Goal: Task Accomplishment & Management: Manage account settings

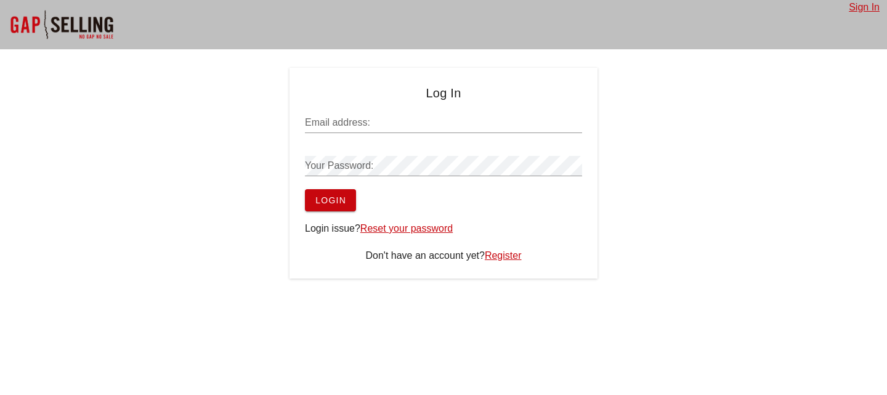
click at [408, 232] on link "Reset your password" at bounding box center [406, 228] width 92 height 10
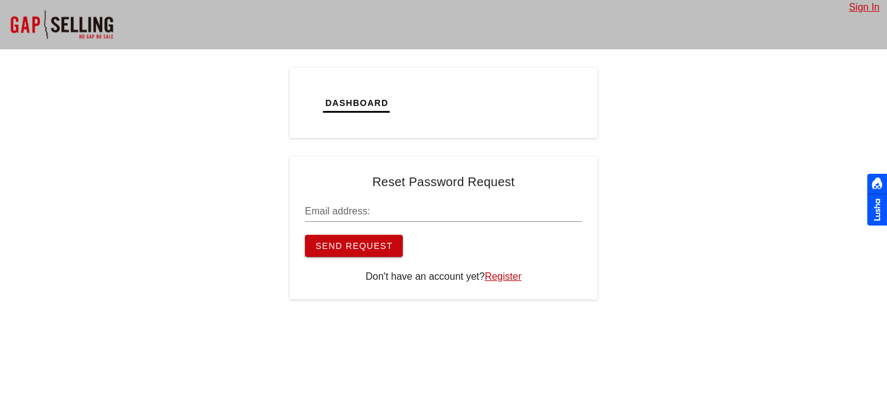
click at [348, 213] on input "Email address:" at bounding box center [443, 211] width 277 height 20
click at [358, 211] on input "Email address:" at bounding box center [443, 211] width 277 height 20
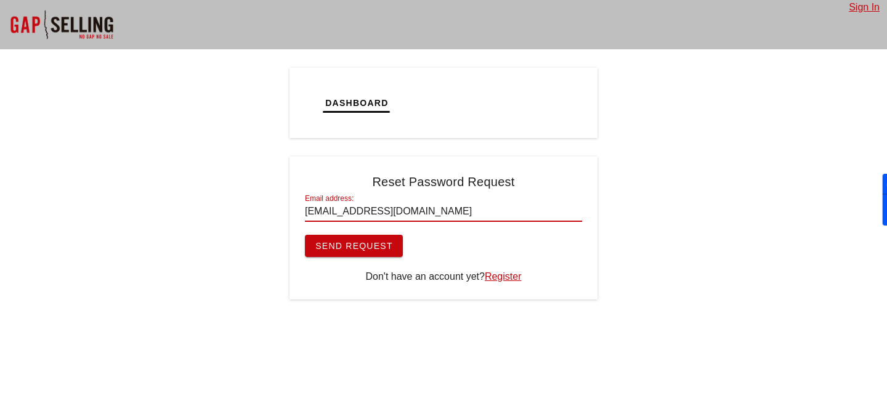
type input "nmitrovic@zscaler.com"
click at [305, 235] on button "Send Request" at bounding box center [354, 246] width 98 height 22
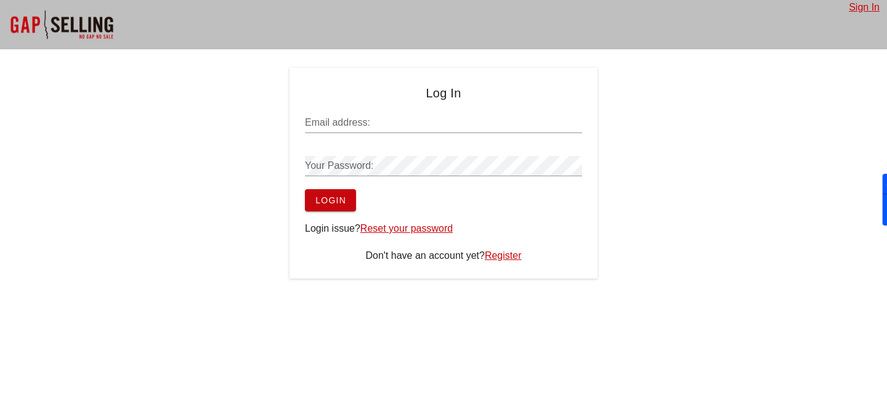
click at [416, 223] on link "Reset your password" at bounding box center [406, 228] width 92 height 10
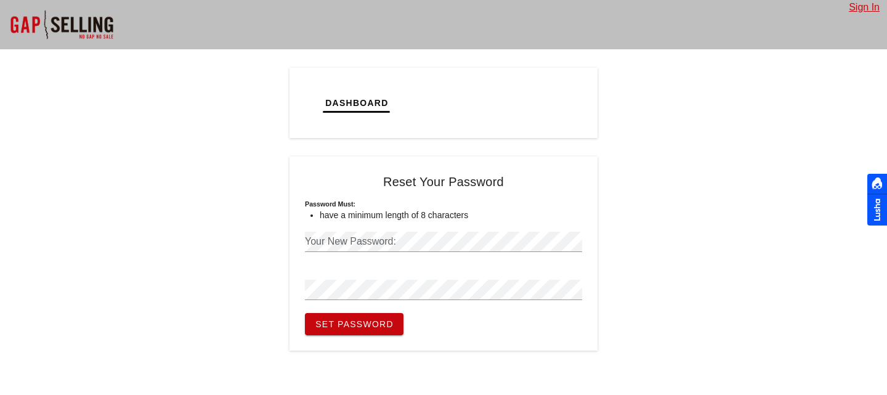
click at [373, 238] on div "Your New Password:" at bounding box center [443, 242] width 277 height 20
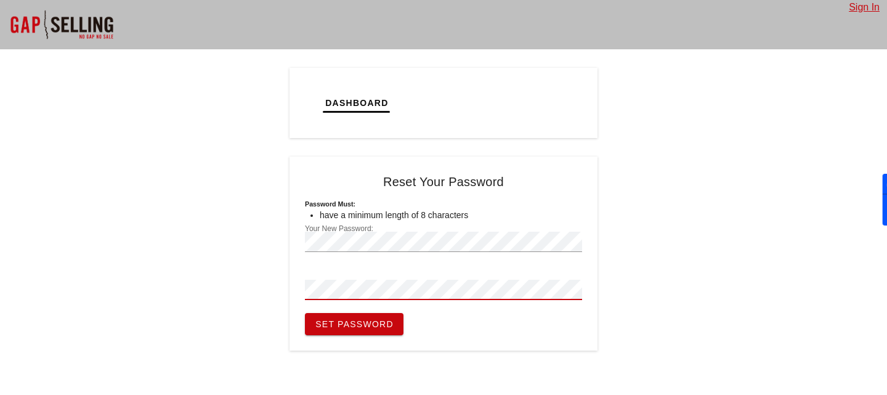
click at [305, 313] on button "Set Password" at bounding box center [354, 324] width 99 height 22
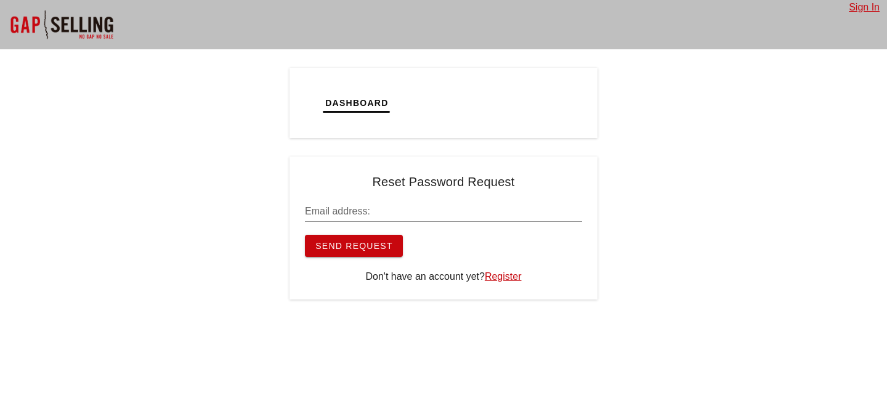
click at [378, 214] on input "Email address:" at bounding box center [443, 211] width 277 height 20
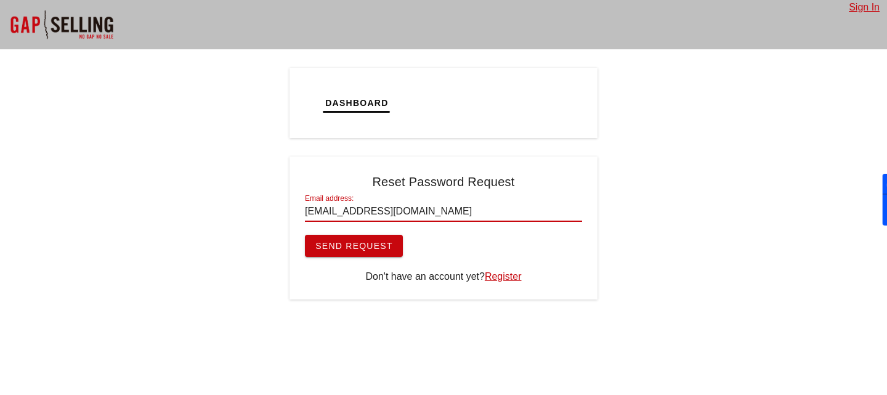
type input "[EMAIL_ADDRESS][DOMAIN_NAME]"
click at [305, 235] on button "Send Request" at bounding box center [354, 246] width 98 height 22
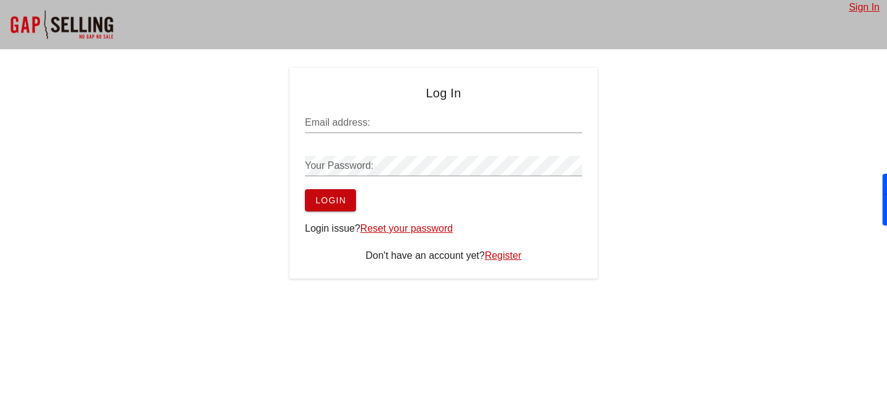
click at [406, 118] on input "Email address:" at bounding box center [443, 123] width 277 height 20
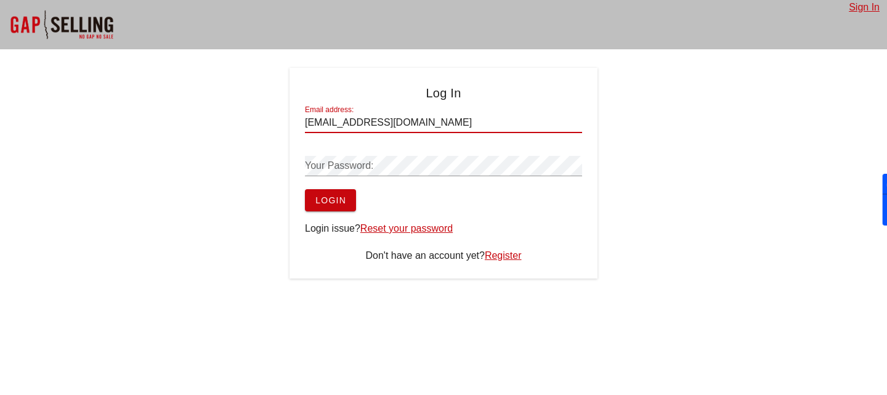
click at [394, 118] on input "nmitrovic@zscaler.com" at bounding box center [443, 123] width 277 height 20
type input "[EMAIL_ADDRESS][DOMAIN_NAME]"
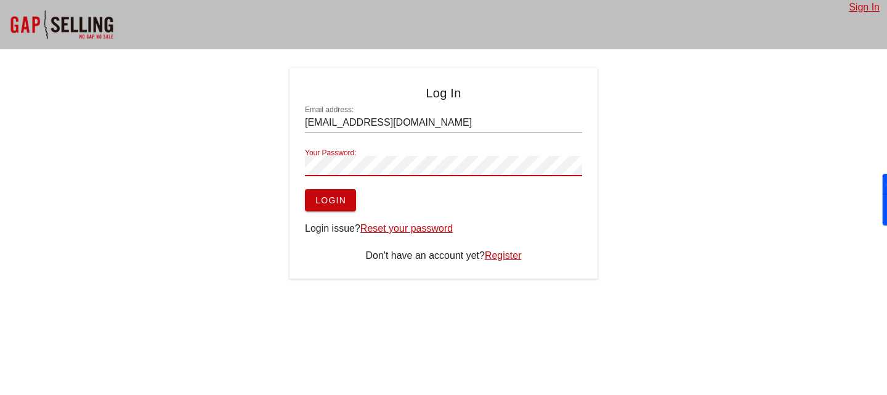
click at [305, 189] on button "Login" at bounding box center [330, 200] width 51 height 22
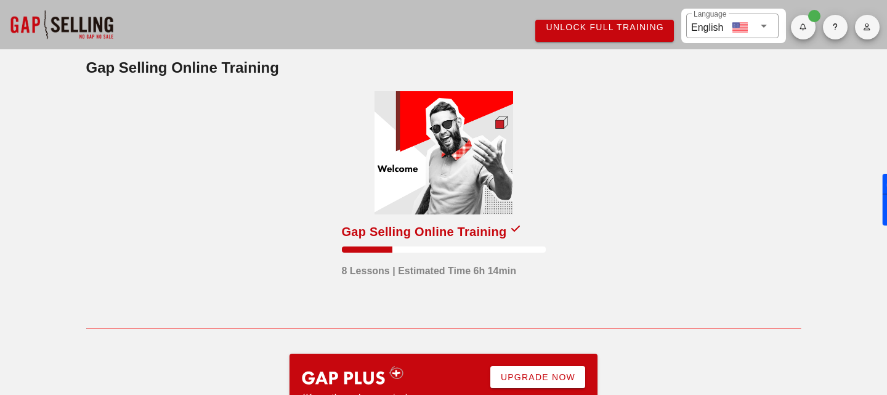
click at [623, 26] on span "Unlock Full Training" at bounding box center [604, 27] width 119 height 10
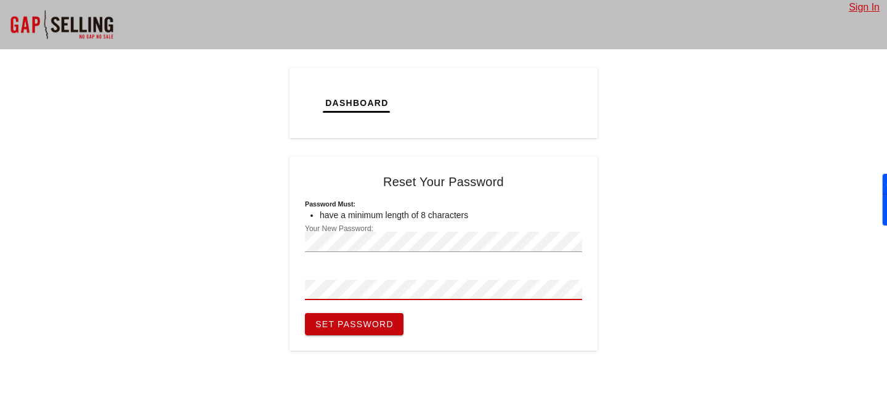
click at [305, 313] on button "Set Password" at bounding box center [354, 324] width 99 height 22
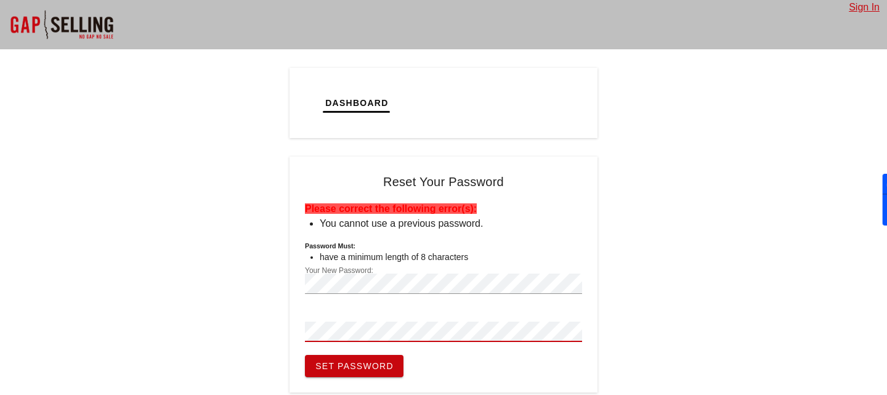
click at [305, 355] on button "Set Password" at bounding box center [354, 366] width 99 height 22
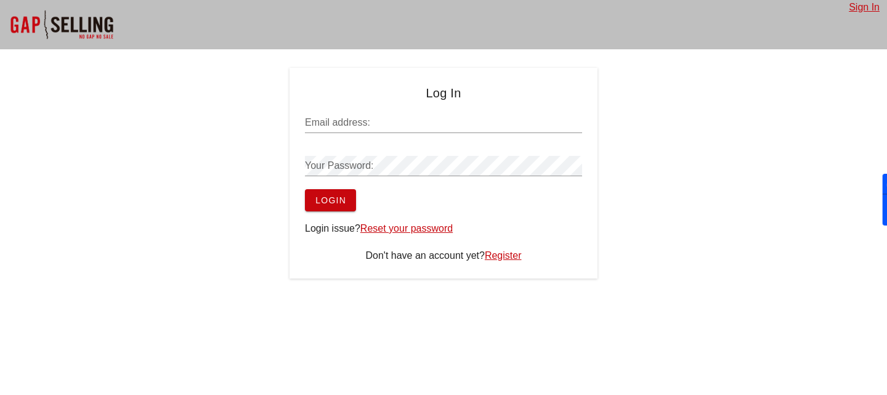
click at [373, 118] on input "Email address:" at bounding box center [443, 123] width 277 height 20
type input "[EMAIL_ADDRESS][DOMAIN_NAME]"
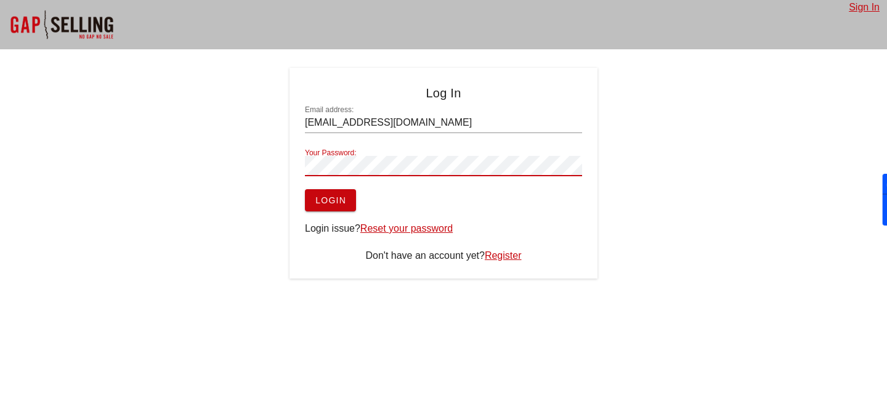
click at [305, 189] on button "Login" at bounding box center [330, 200] width 51 height 22
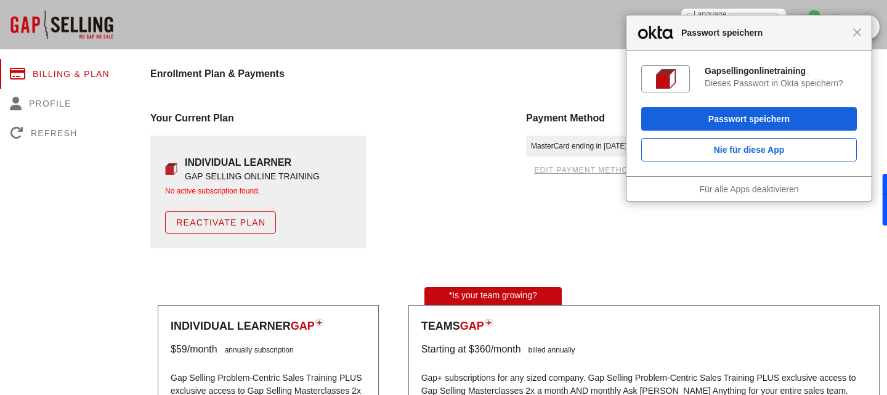
click at [864, 43] on div "Schließen Passwort speichern" at bounding box center [748, 32] width 245 height 35
click at [852, 31] on span "Passwort speichern" at bounding box center [763, 32] width 177 height 15
click at [855, 31] on span "Schließen" at bounding box center [856, 31] width 9 height 9
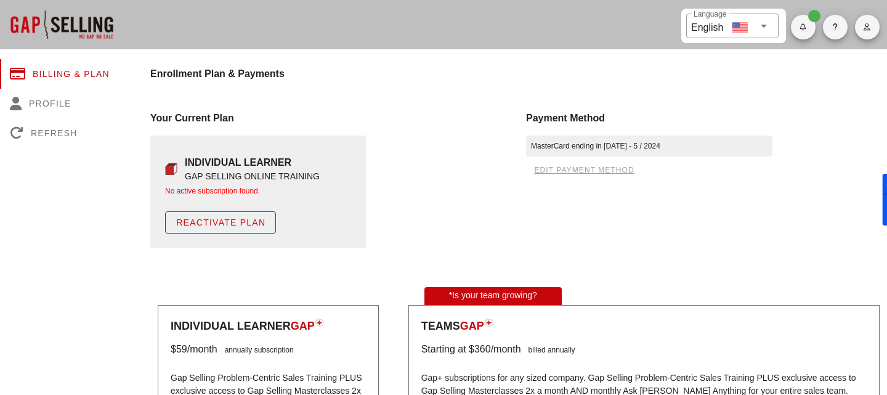
click at [872, 24] on span "button" at bounding box center [867, 26] width 25 height 7
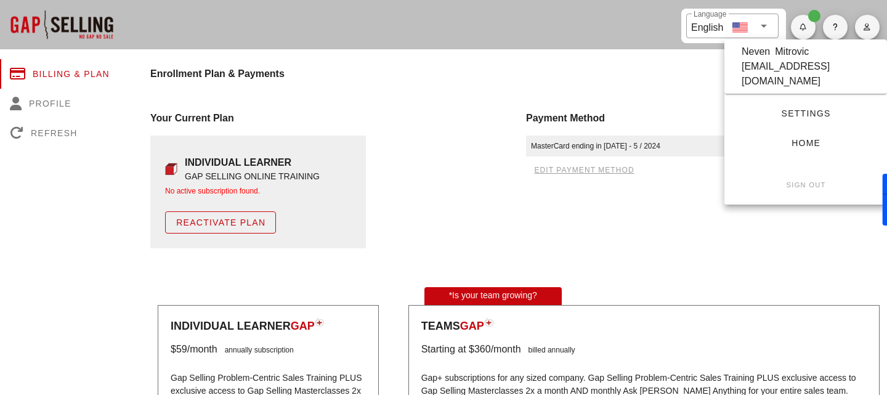
click at [819, 70] on div "neven.mitrovic@icloud.com" at bounding box center [806, 74] width 128 height 30
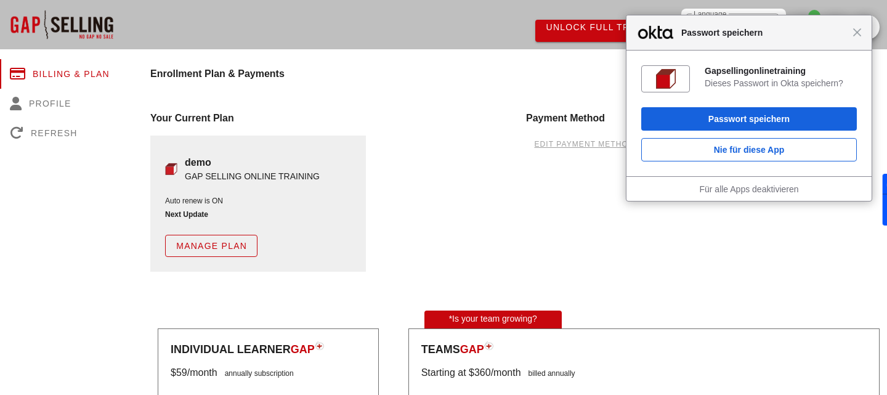
click at [859, 37] on div "Schließen Passwort speichern" at bounding box center [748, 32] width 245 height 35
click at [860, 34] on span "Schließen" at bounding box center [856, 32] width 9 height 9
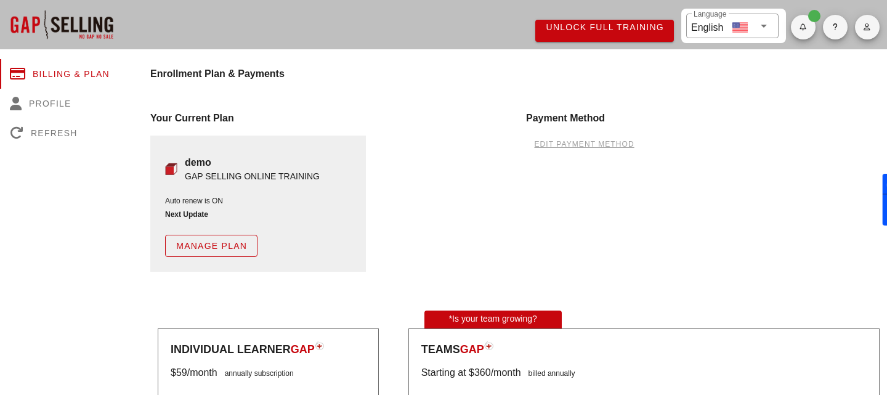
click at [230, 241] on span "Manage Plan" at bounding box center [211, 246] width 71 height 10
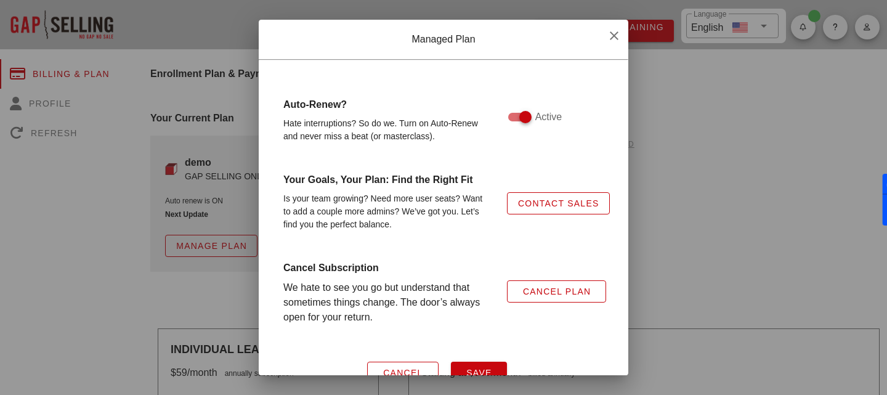
scroll to position [46, 0]
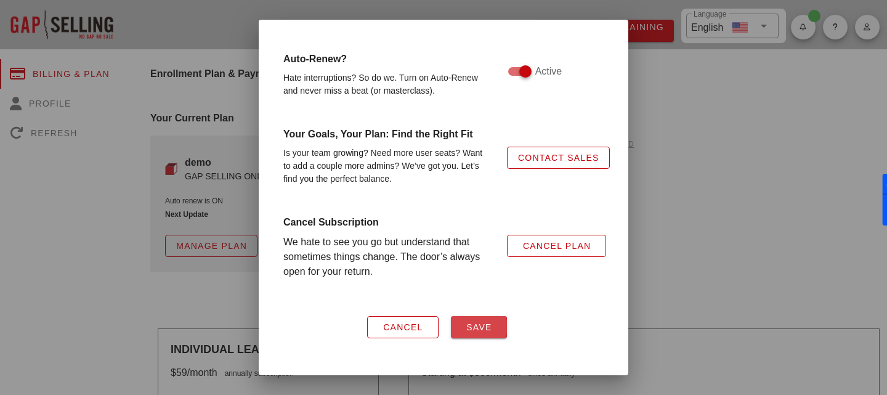
click at [482, 331] on span "Save" at bounding box center [479, 327] width 26 height 10
click at [478, 323] on span "Save" at bounding box center [479, 327] width 26 height 10
click at [405, 329] on span "Cancel" at bounding box center [402, 327] width 41 height 10
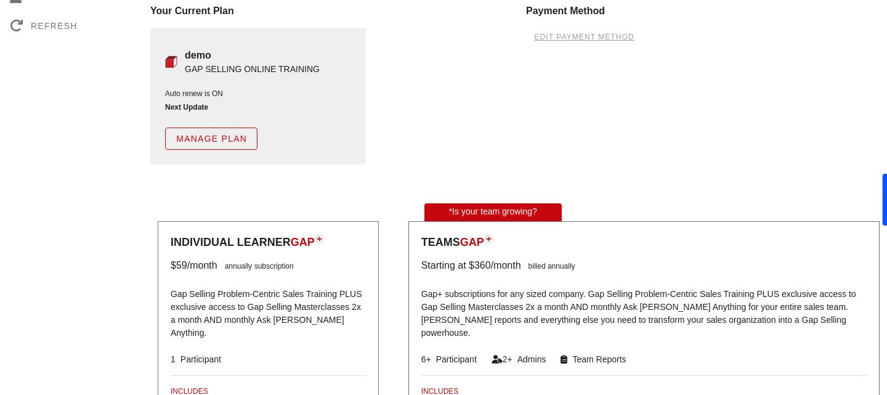
scroll to position [0, 0]
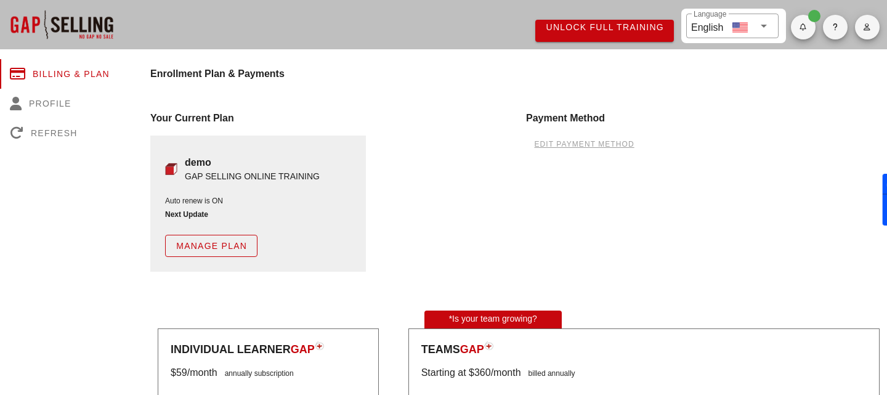
click at [868, 23] on icon "button" at bounding box center [867, 26] width 8 height 7
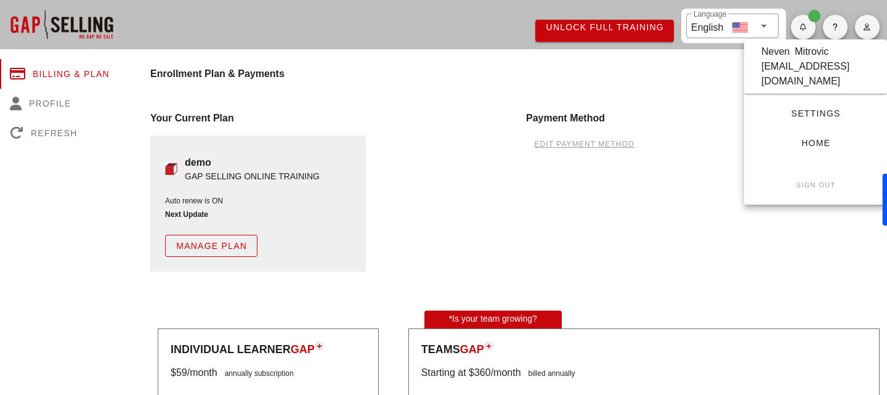
click at [705, 219] on div "Payment Method edit payment method" at bounding box center [707, 191] width 376 height 176
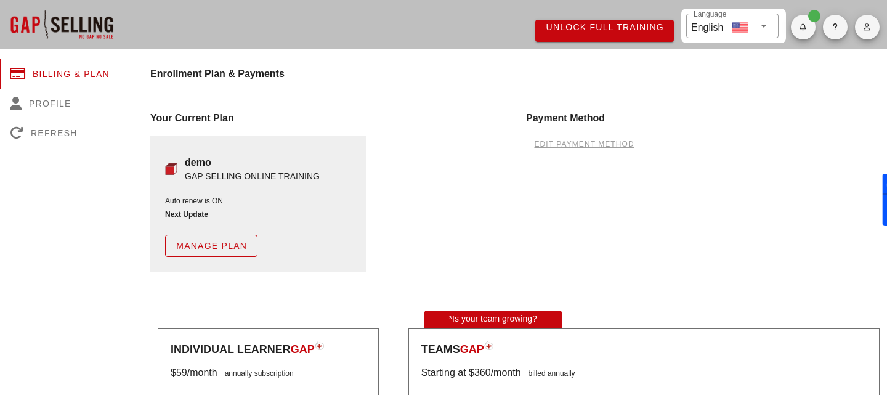
click at [214, 110] on div "Your Current Plan demo GAP SELLING ONLINE TRAINING Auto renew is ON Next Update…" at bounding box center [331, 191] width 376 height 176
click at [205, 242] on span "Manage Plan" at bounding box center [211, 246] width 71 height 10
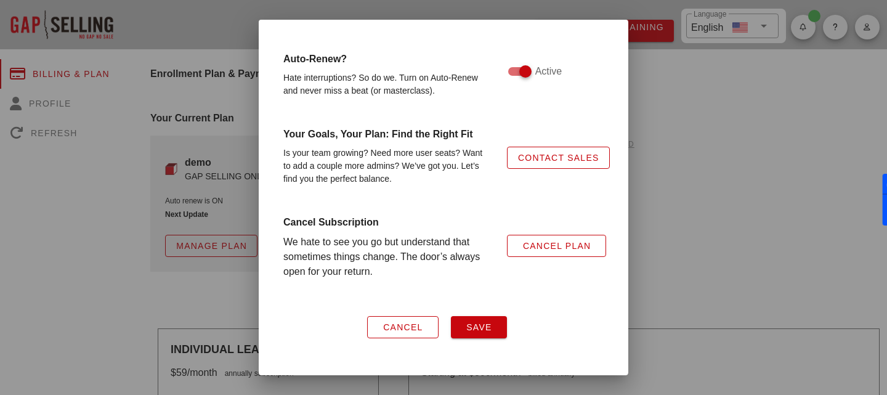
click at [468, 329] on span "Save" at bounding box center [479, 327] width 26 height 10
click at [401, 317] on button "Cancel" at bounding box center [402, 327] width 71 height 22
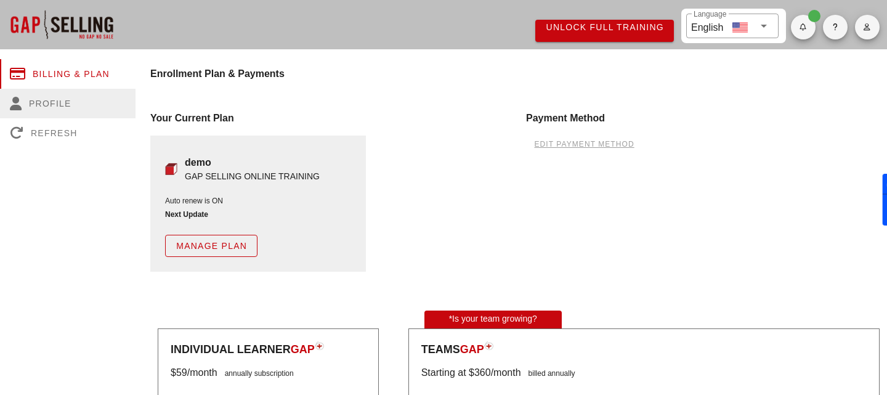
click at [34, 102] on div "Profile" at bounding box center [68, 104] width 136 height 30
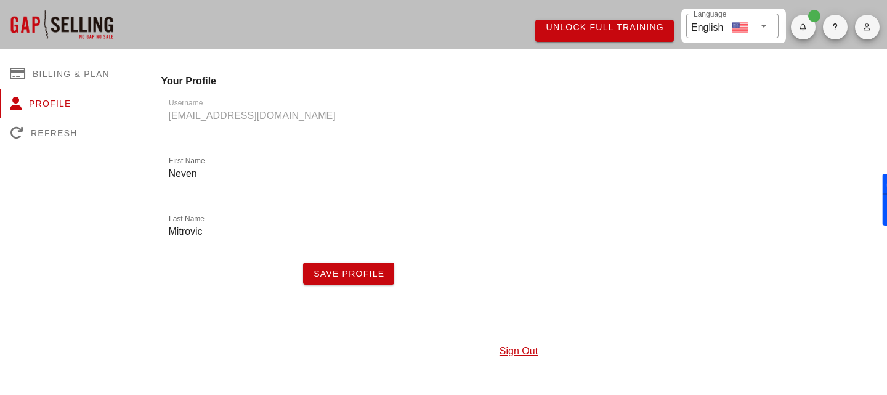
click at [344, 273] on span "Save Profile" at bounding box center [348, 274] width 71 height 10
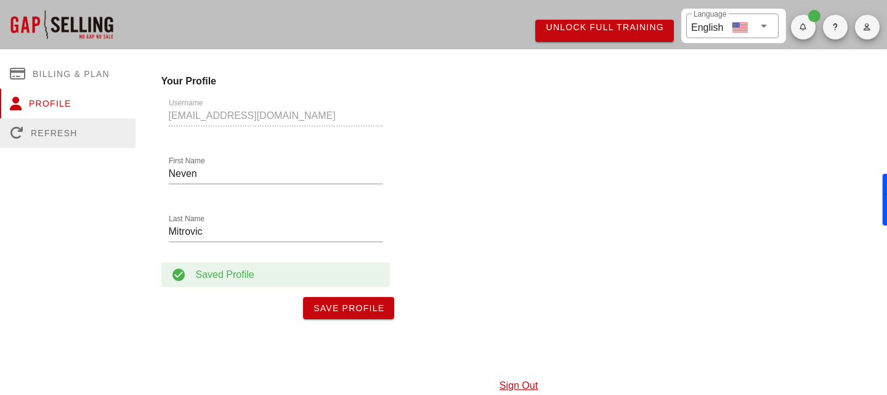
click at [51, 129] on div "Refresh" at bounding box center [68, 133] width 136 height 30
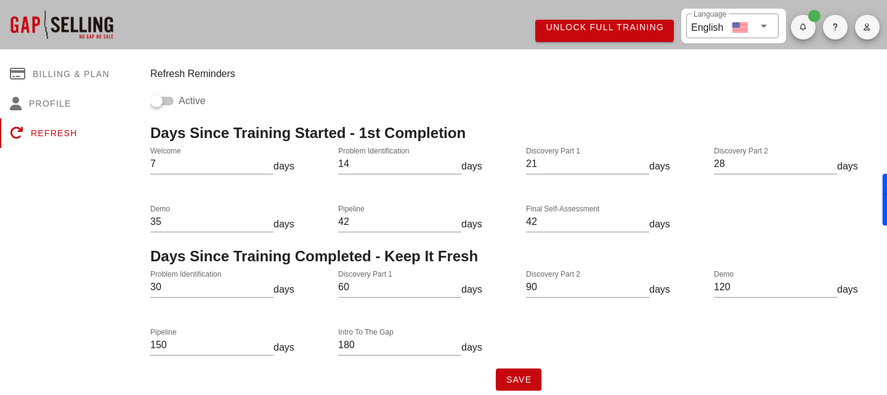
click at [173, 99] on input "Active" at bounding box center [161, 101] width 23 height 15
checkbox input "false"
click at [147, 102] on div "Enrollment Plan & Payments Your Current Plan demo GAP SELLING ONLINE TRAINING A…" at bounding box center [518, 220] width 751 height 356
click at [155, 100] on input "Active" at bounding box center [161, 101] width 23 height 15
click at [48, 110] on div "Profile" at bounding box center [68, 104] width 136 height 30
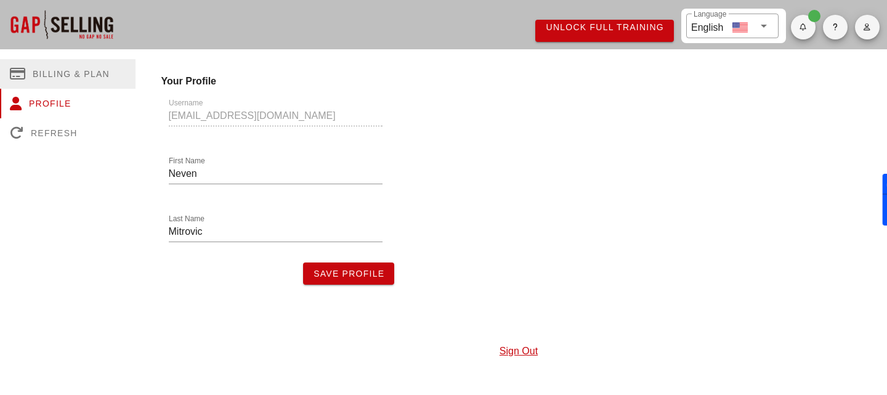
click at [60, 68] on div "Billing & Plan" at bounding box center [68, 74] width 136 height 30
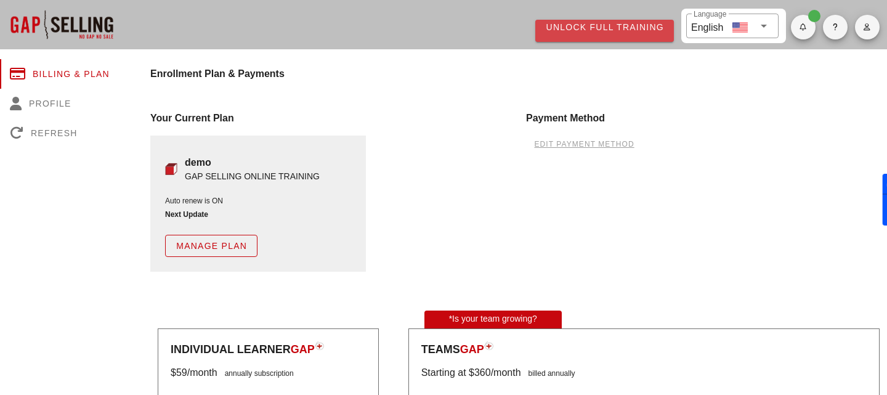
click at [607, 26] on span "Unlock Full Training" at bounding box center [604, 27] width 119 height 10
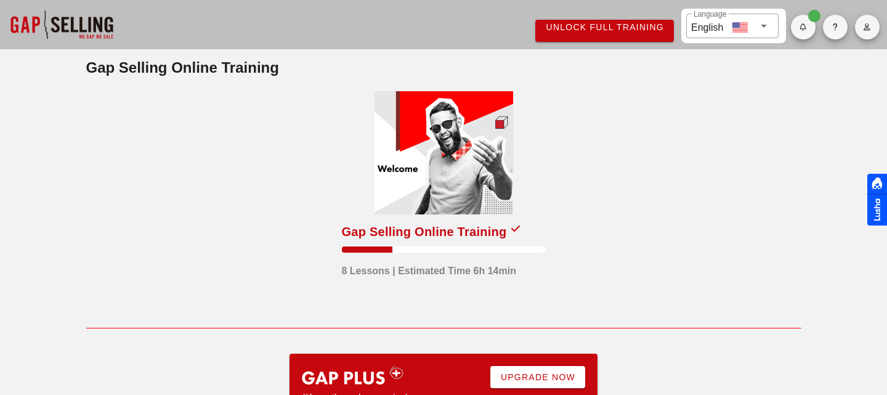
click at [450, 227] on div "Gap Selling Online Training" at bounding box center [424, 232] width 165 height 20
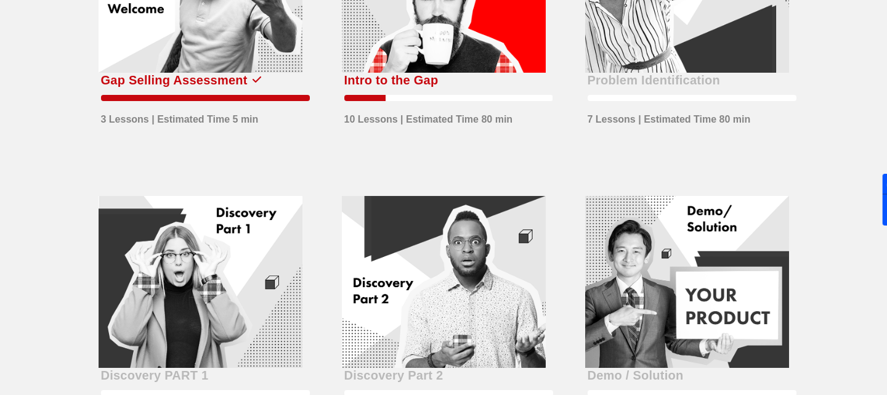
scroll to position [260, 0]
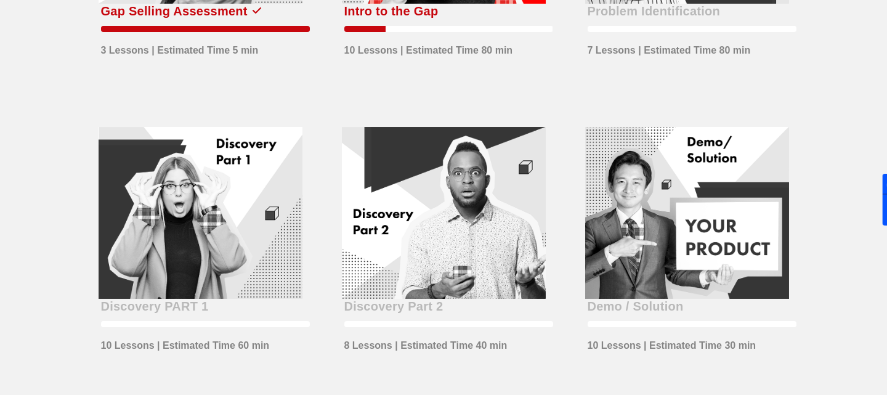
click at [484, 224] on div at bounding box center [444, 213] width 204 height 172
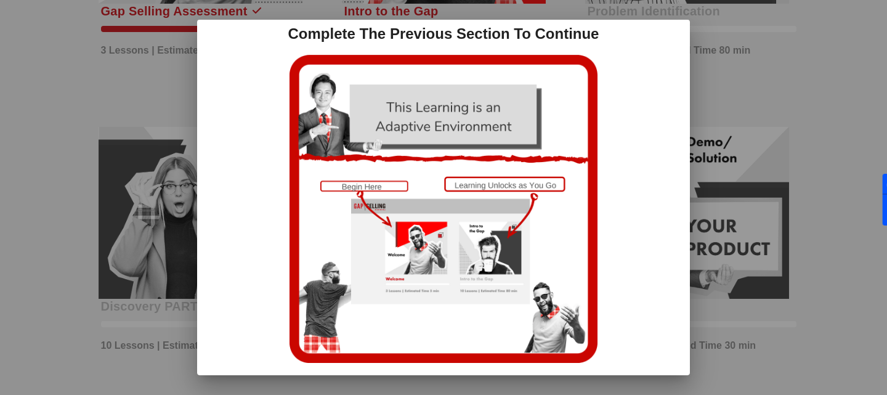
scroll to position [0, 0]
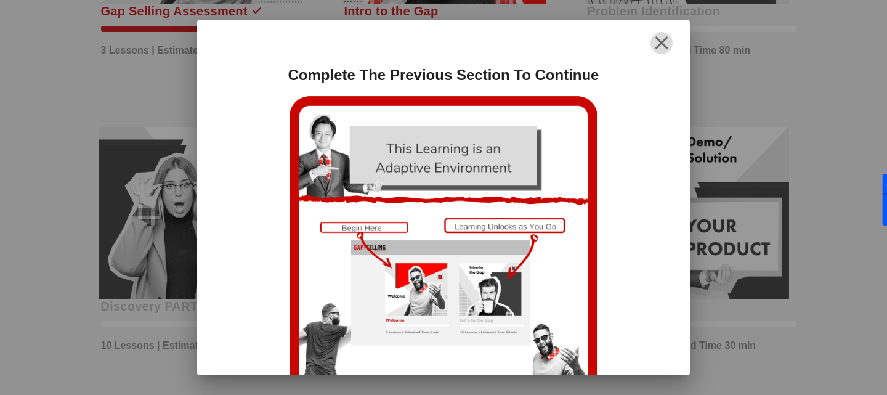
click at [663, 41] on icon "button" at bounding box center [661, 43] width 15 height 15
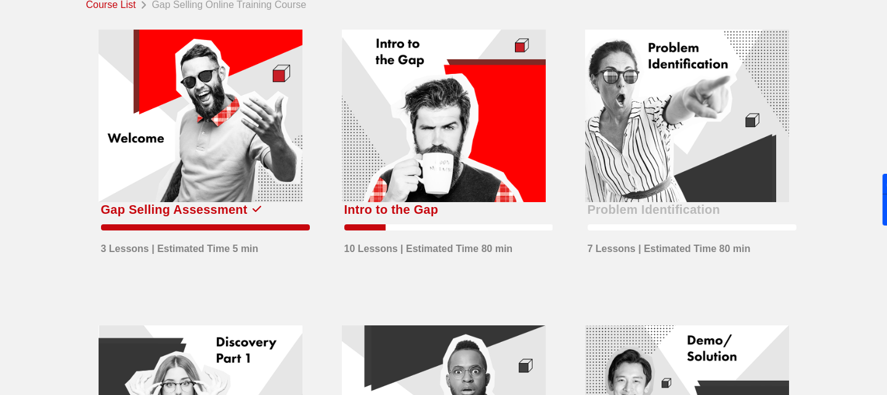
scroll to position [9, 0]
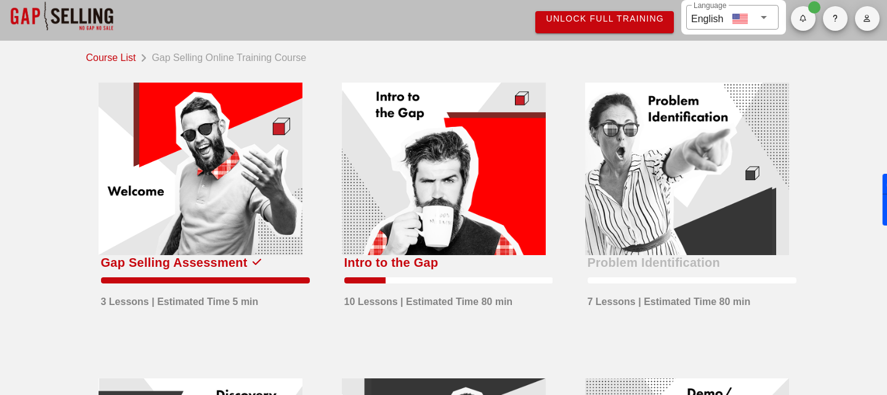
click at [625, 23] on span "Unlock Full Training" at bounding box center [604, 19] width 119 height 10
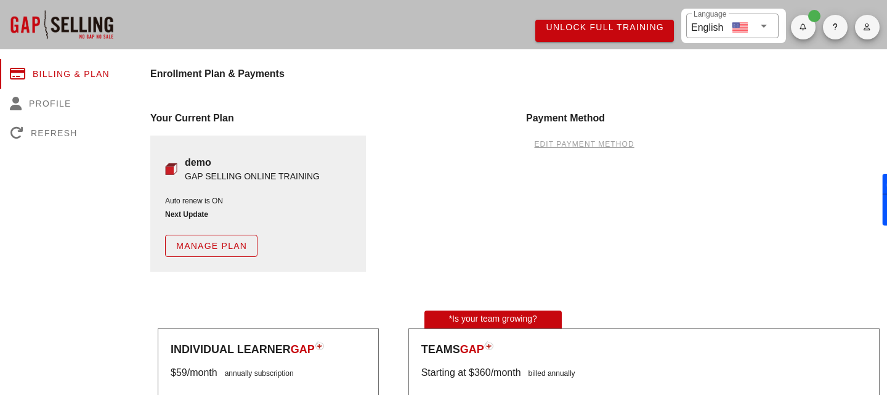
click at [566, 147] on span "edit payment method" at bounding box center [583, 144] width 100 height 9
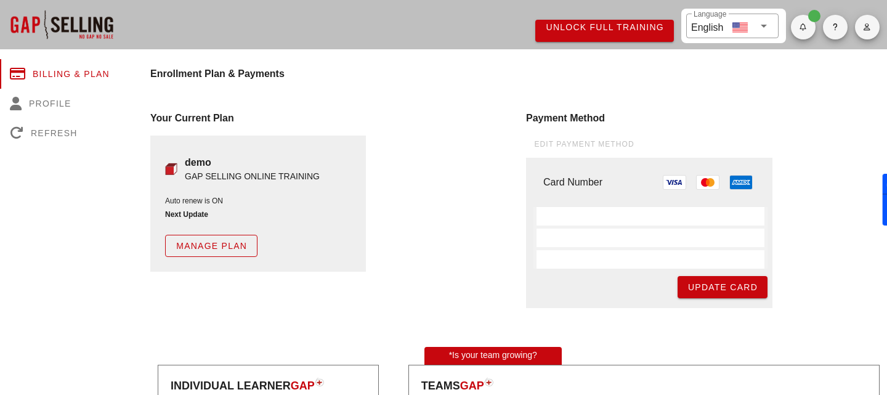
click at [450, 230] on div "Your Current Plan demo GAP SELLING ONLINE TRAINING Auto renew is ON Next Update…" at bounding box center [331, 209] width 376 height 212
click at [576, 25] on span "Unlock Full Training" at bounding box center [604, 27] width 119 height 10
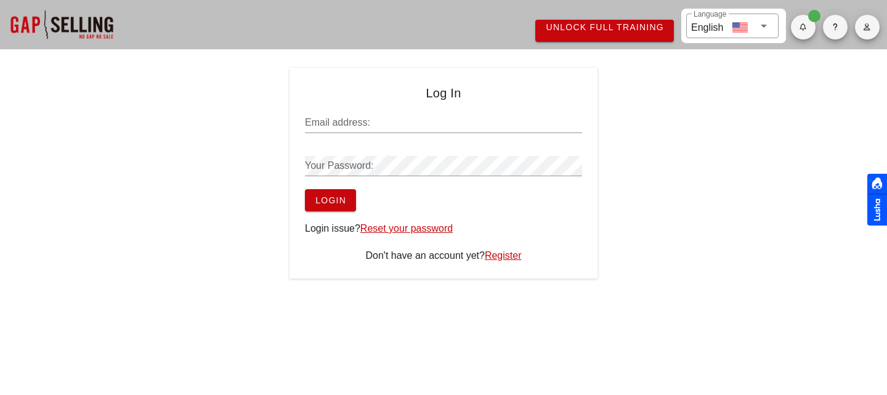
click at [387, 129] on input "Email address:" at bounding box center [443, 123] width 277 height 20
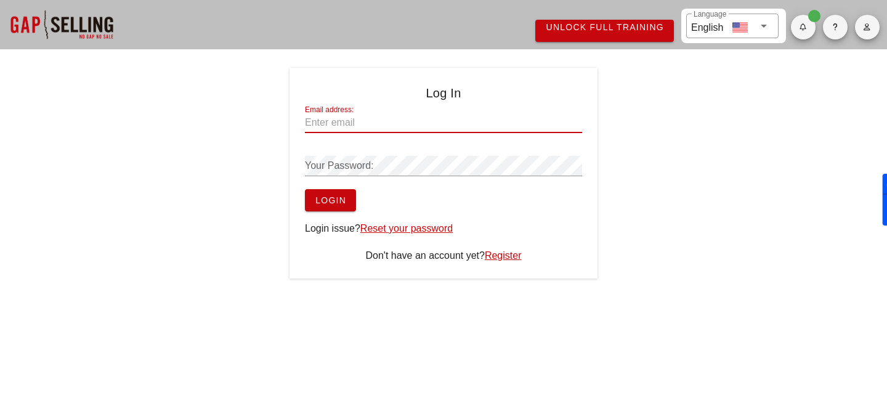
type input "[EMAIL_ADDRESS][DOMAIN_NAME]"
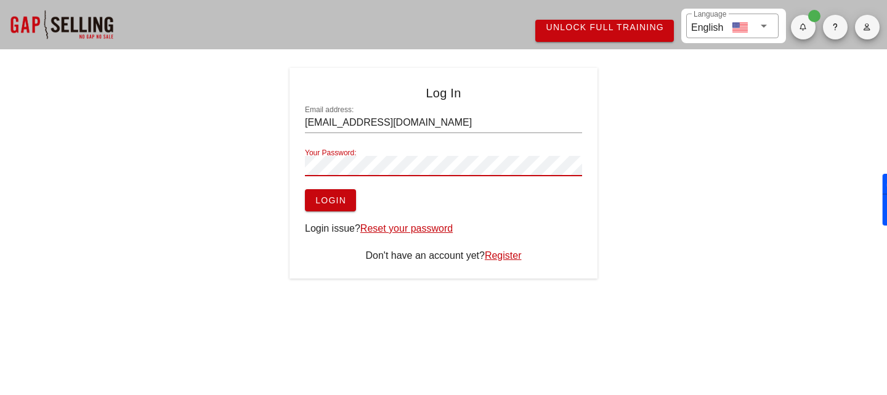
click at [305, 189] on button "Login" at bounding box center [330, 200] width 51 height 22
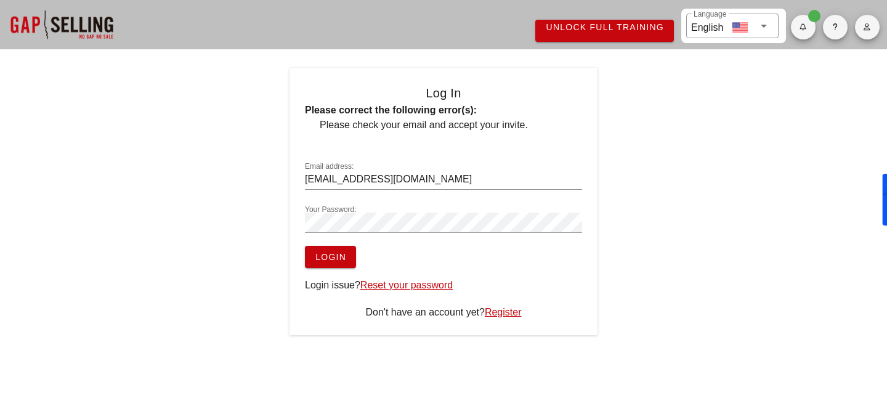
click at [662, 197] on div "Log In Please correct the following error(s): Please check your email and accep…" at bounding box center [443, 201] width 887 height 267
